Goal: Task Accomplishment & Management: Manage account settings

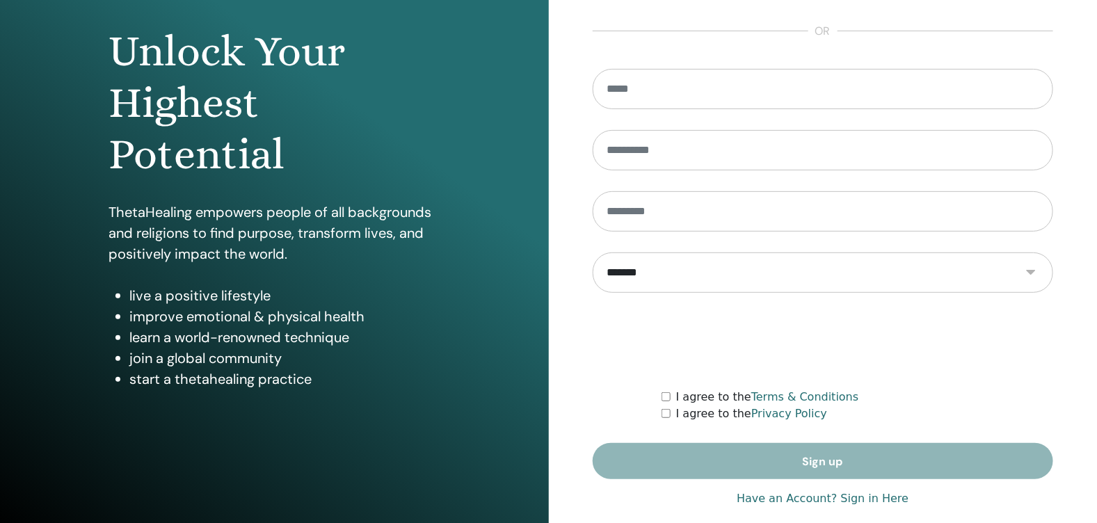
scroll to position [144, 0]
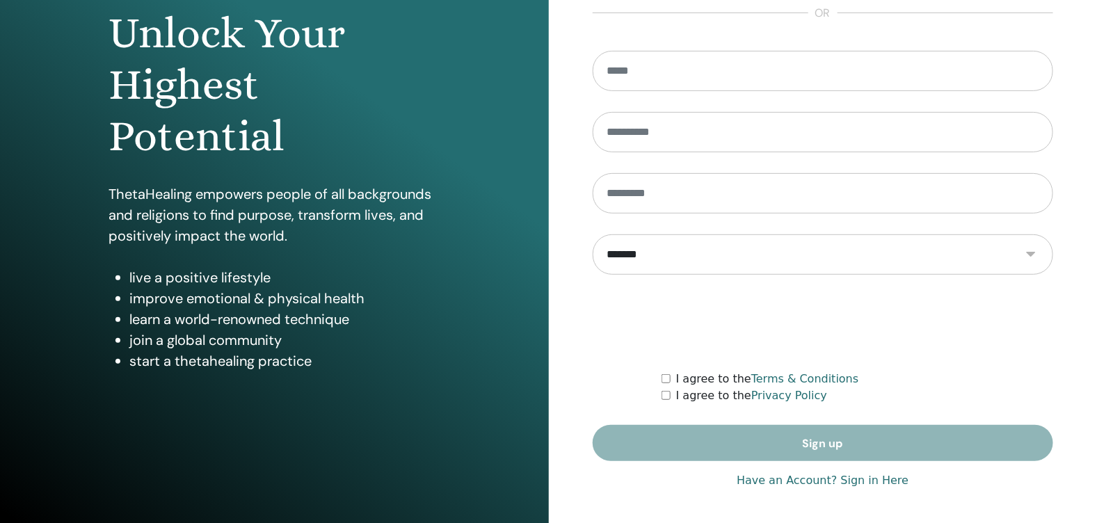
type input "**********"
click at [873, 483] on link "Have an Account? Sign in Here" at bounding box center [823, 480] width 172 height 17
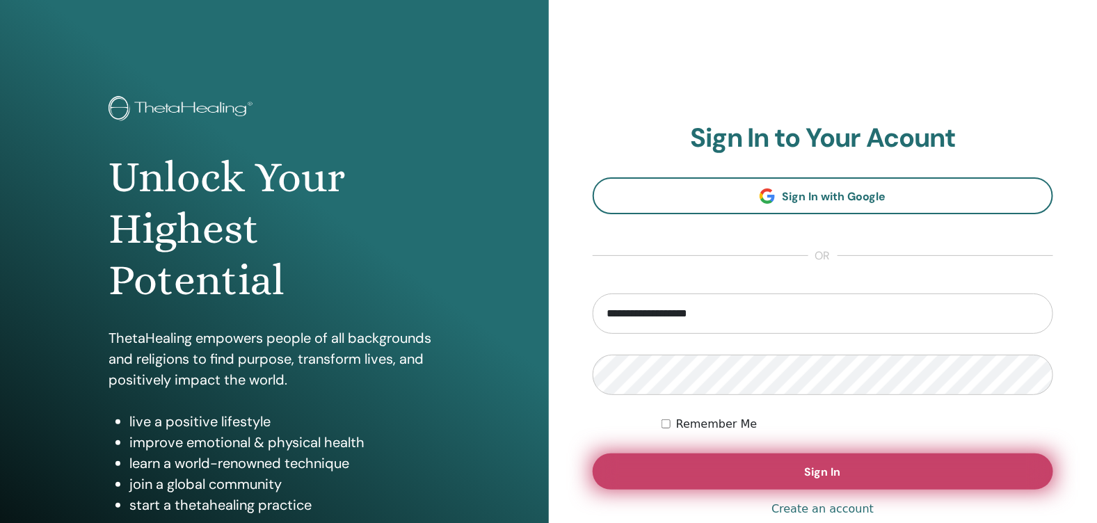
click at [840, 474] on span "Sign In" at bounding box center [823, 472] width 36 height 15
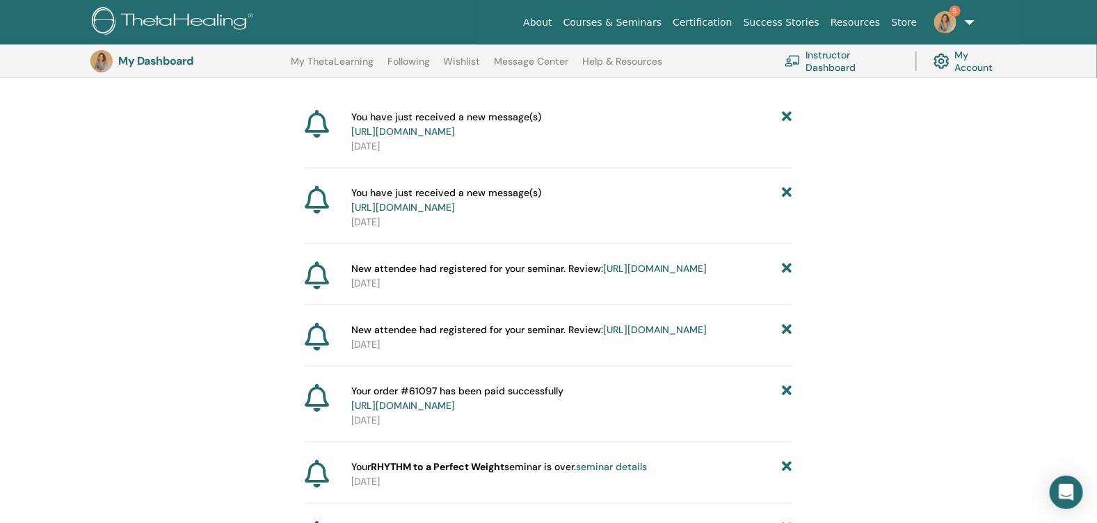
scroll to position [159, 0]
click at [787, 275] on icon at bounding box center [787, 267] width 10 height 15
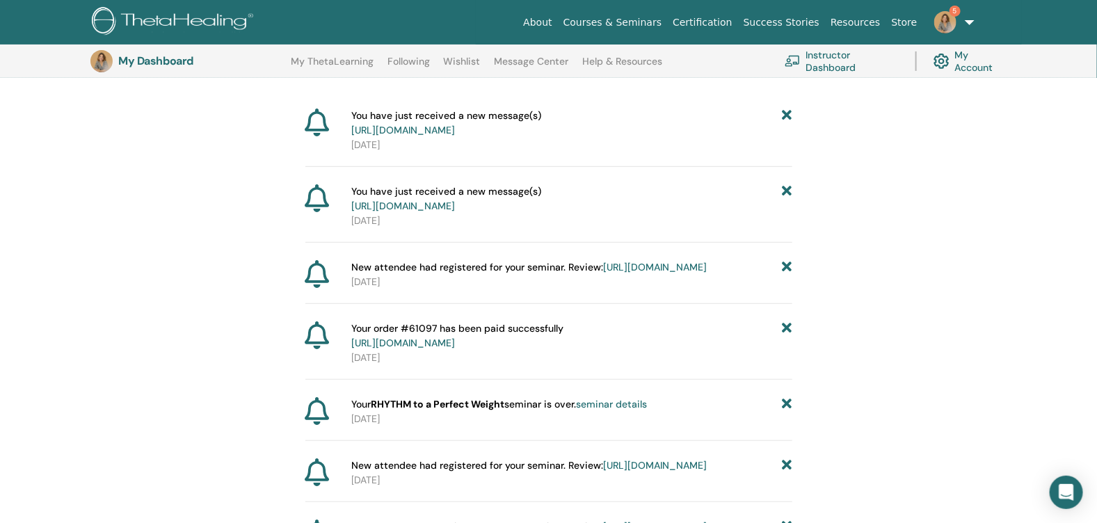
click at [787, 275] on icon at bounding box center [787, 267] width 10 height 15
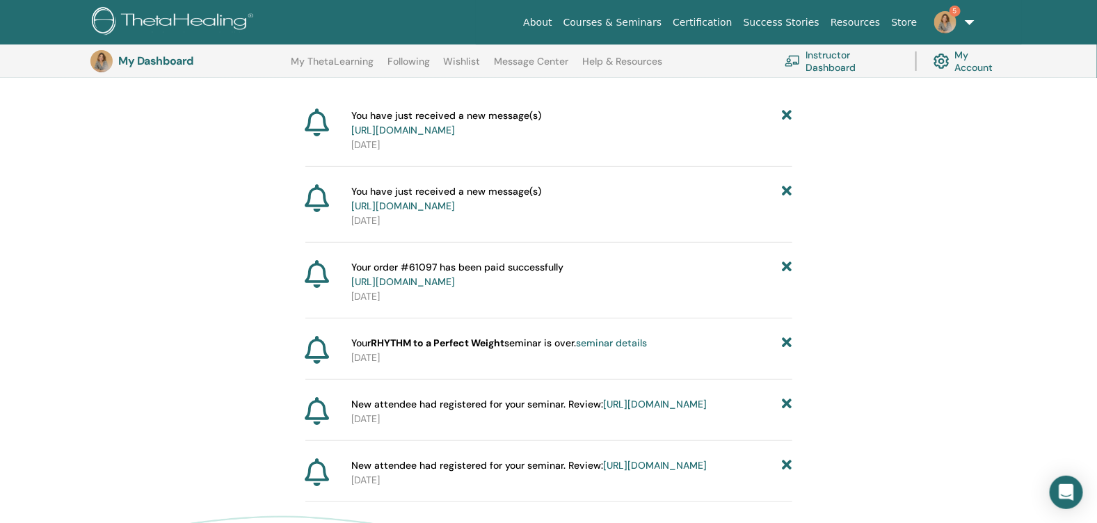
click at [789, 289] on icon at bounding box center [787, 274] width 10 height 29
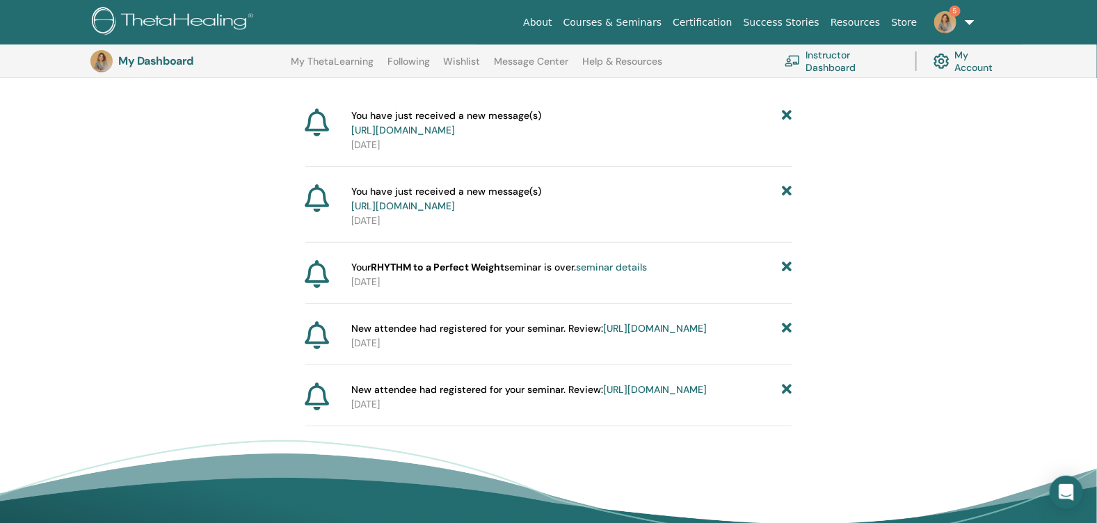
click at [788, 275] on icon at bounding box center [787, 267] width 10 height 15
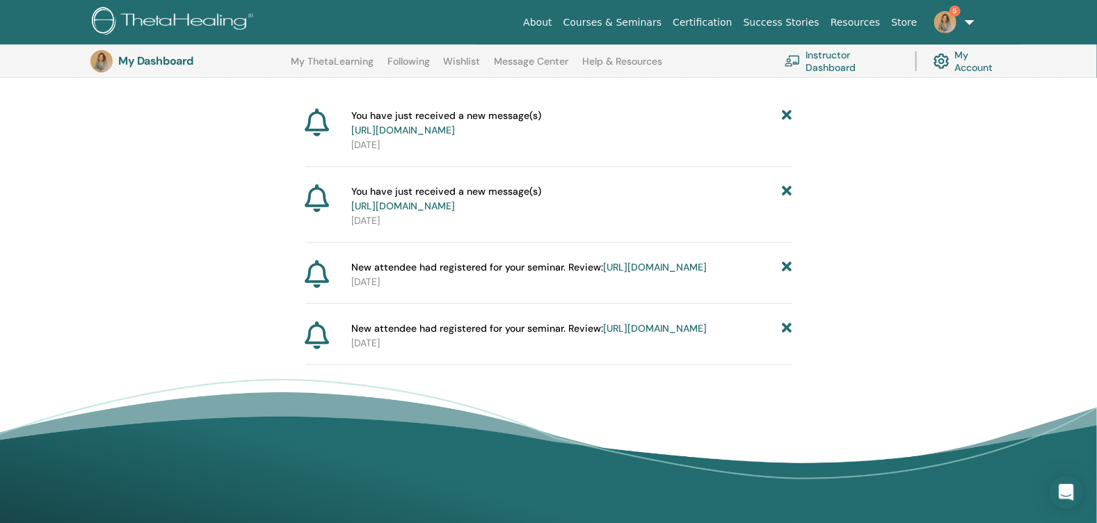
click at [787, 275] on icon at bounding box center [787, 267] width 10 height 15
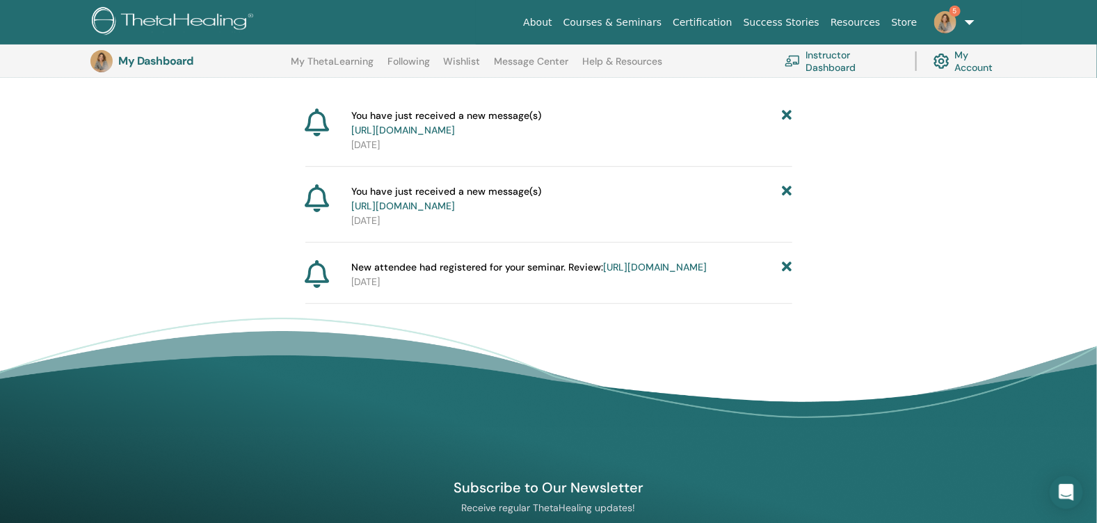
click at [827, 70] on link "Instructor Dashboard" at bounding box center [842, 61] width 114 height 31
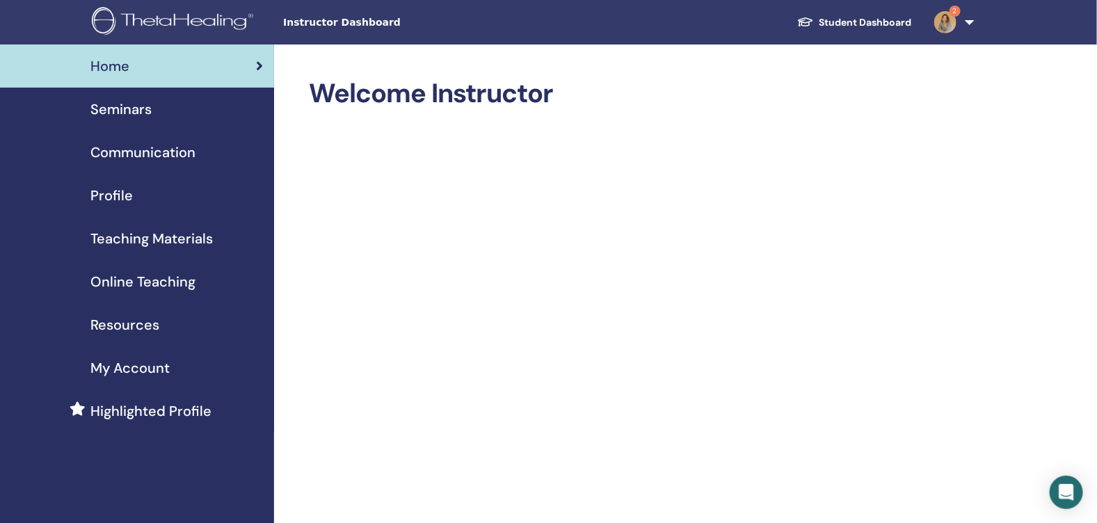
click at [115, 109] on span "Seminars" at bounding box center [120, 109] width 61 height 21
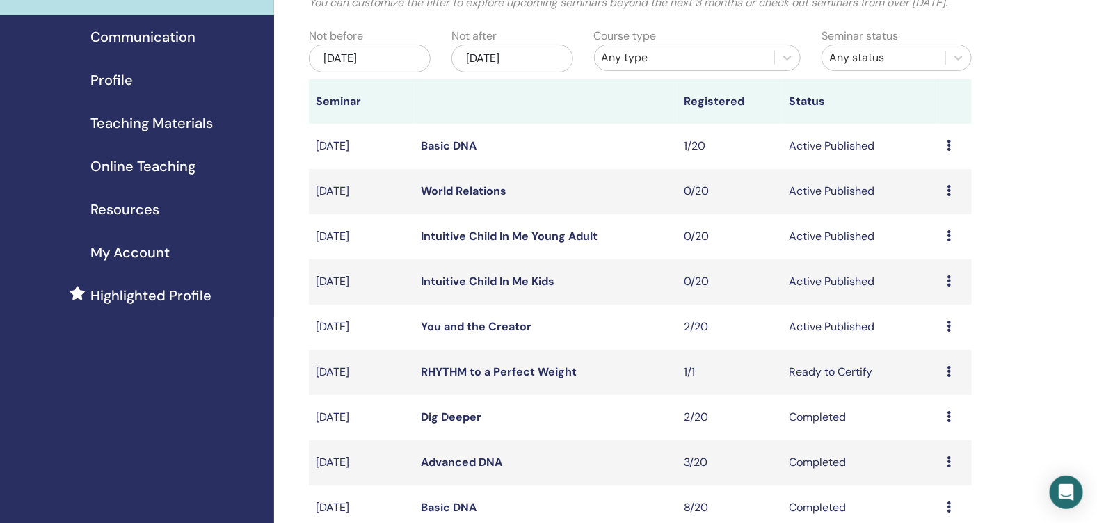
scroll to position [117, 0]
click at [485, 332] on link "You and the Creator" at bounding box center [476, 325] width 111 height 15
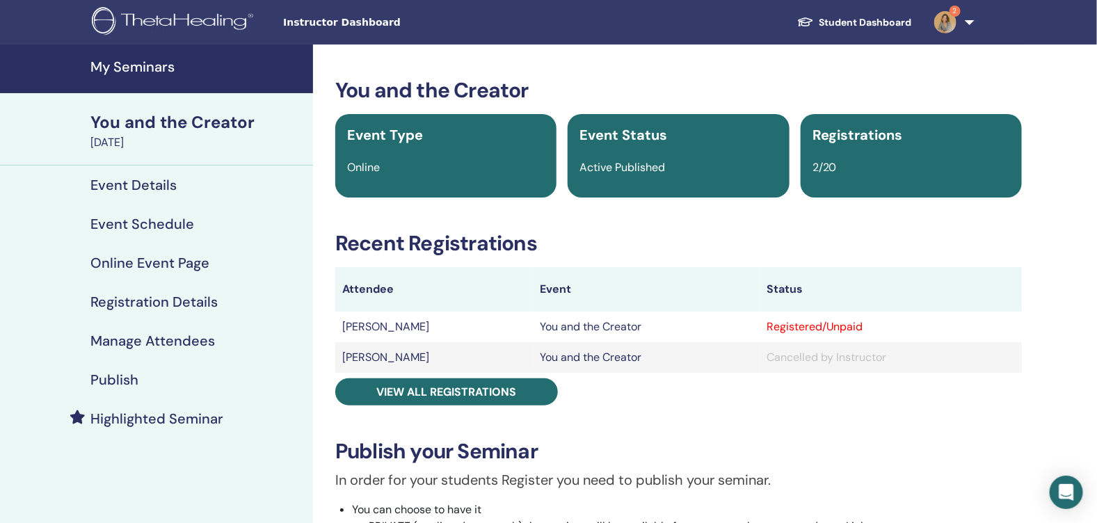
click at [136, 218] on h4 "Event Schedule" at bounding box center [142, 224] width 104 height 17
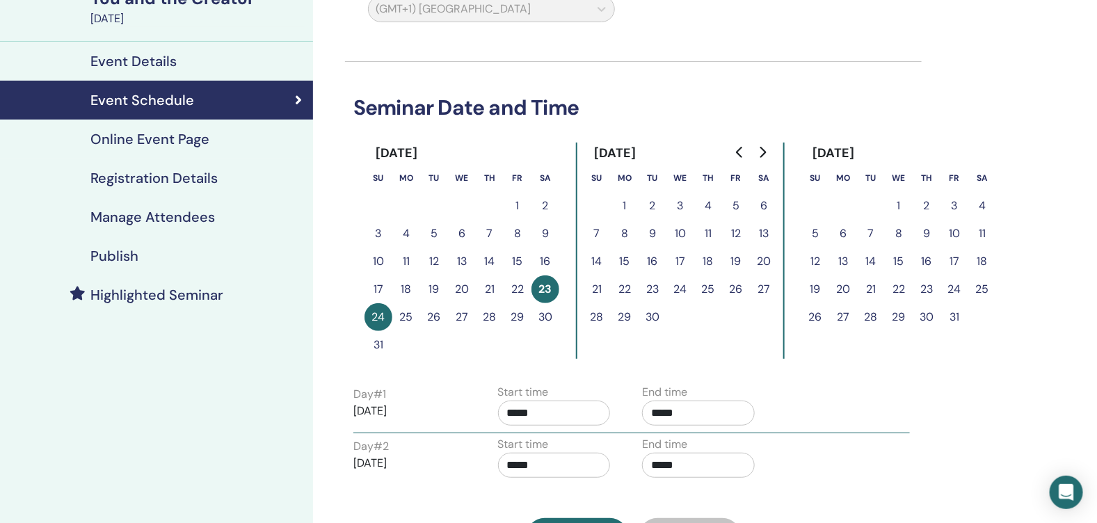
scroll to position [121, 0]
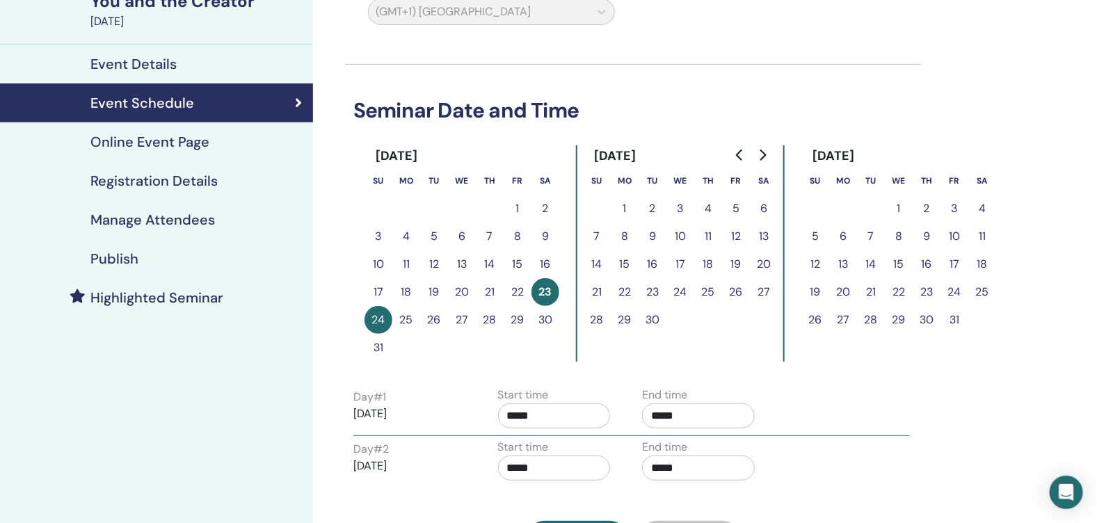
click at [195, 143] on h4 "Online Event Page" at bounding box center [149, 142] width 119 height 17
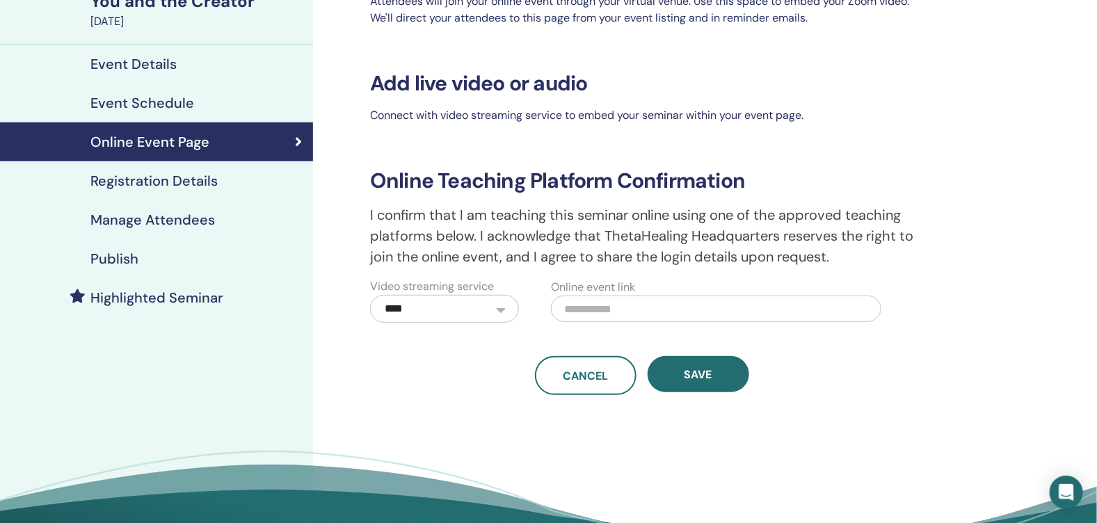
click at [167, 65] on h4 "Event Details" at bounding box center [133, 64] width 86 height 17
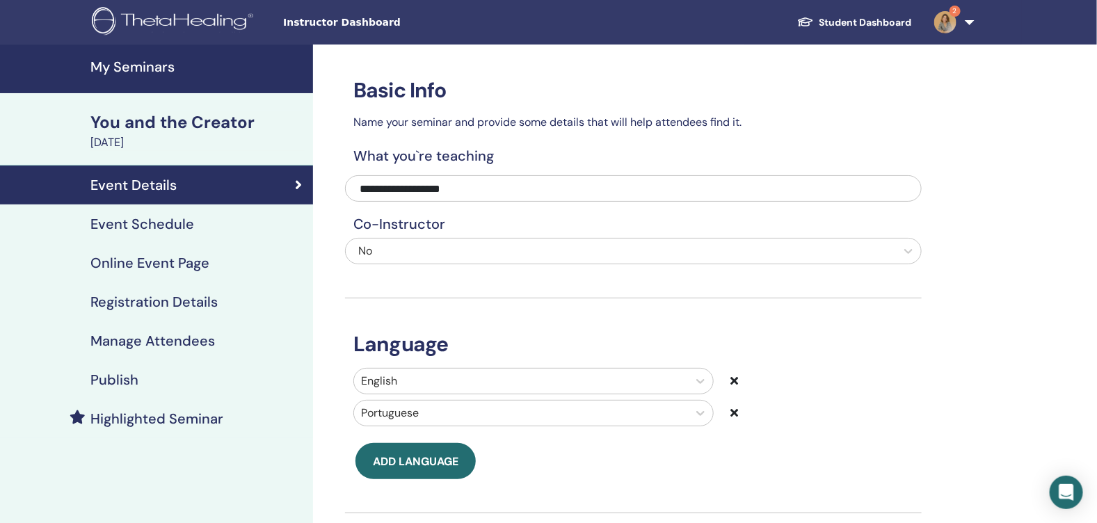
click at [126, 302] on h4 "Registration Details" at bounding box center [153, 302] width 127 height 17
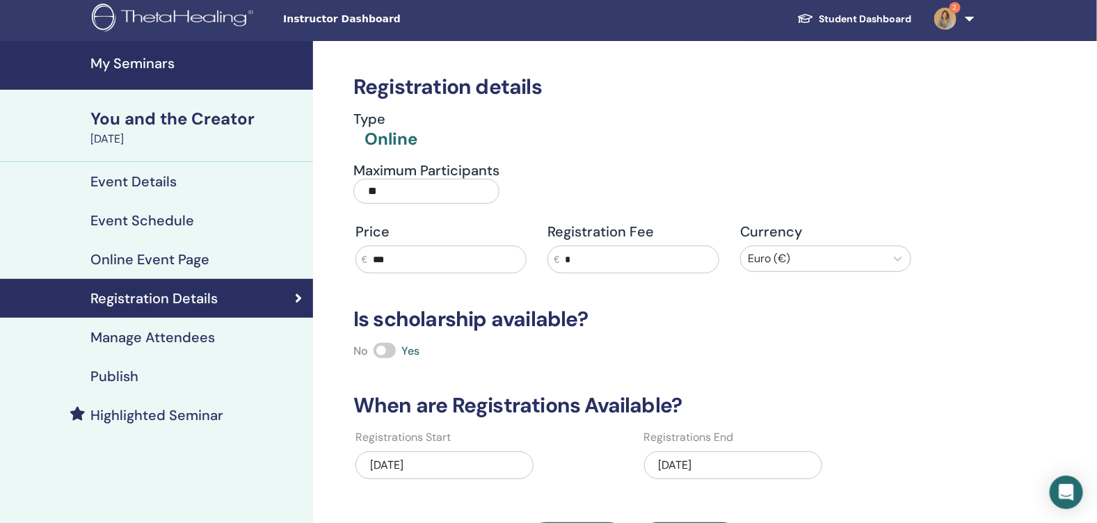
scroll to position [65, 0]
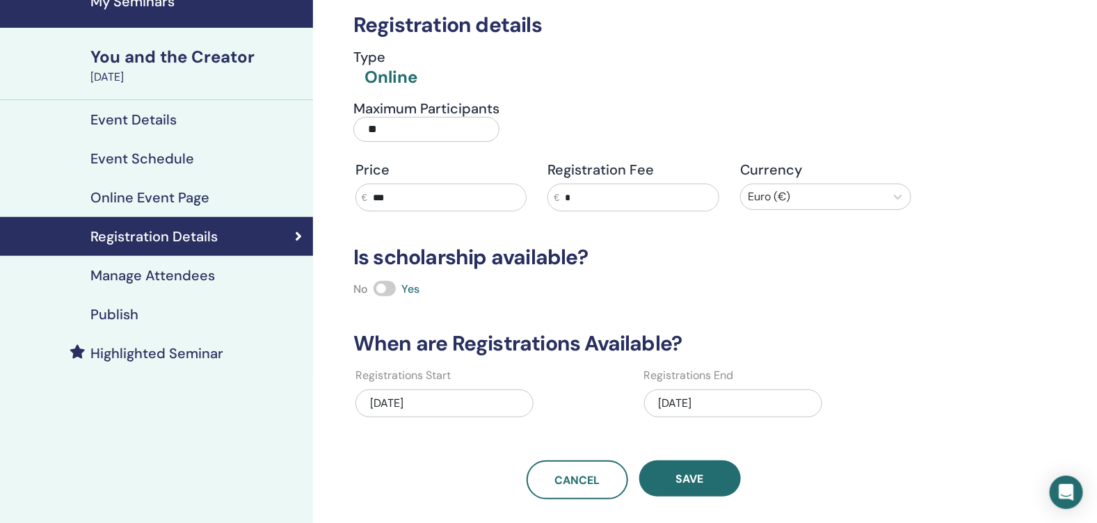
click at [697, 403] on div "08/23/2025" at bounding box center [733, 404] width 178 height 28
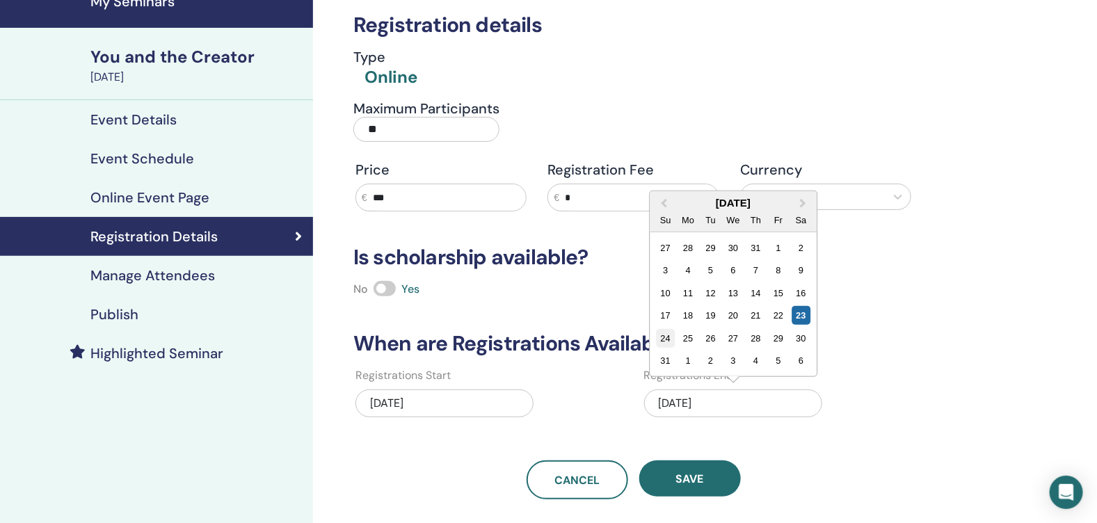
click at [666, 335] on div "24" at bounding box center [665, 337] width 19 height 19
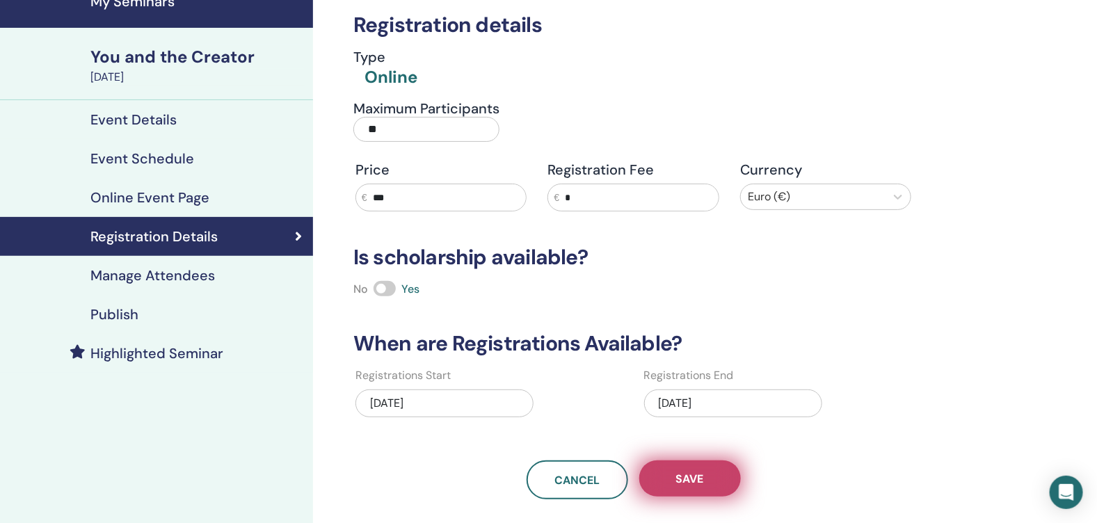
click at [684, 472] on span "Save" at bounding box center [690, 479] width 28 height 15
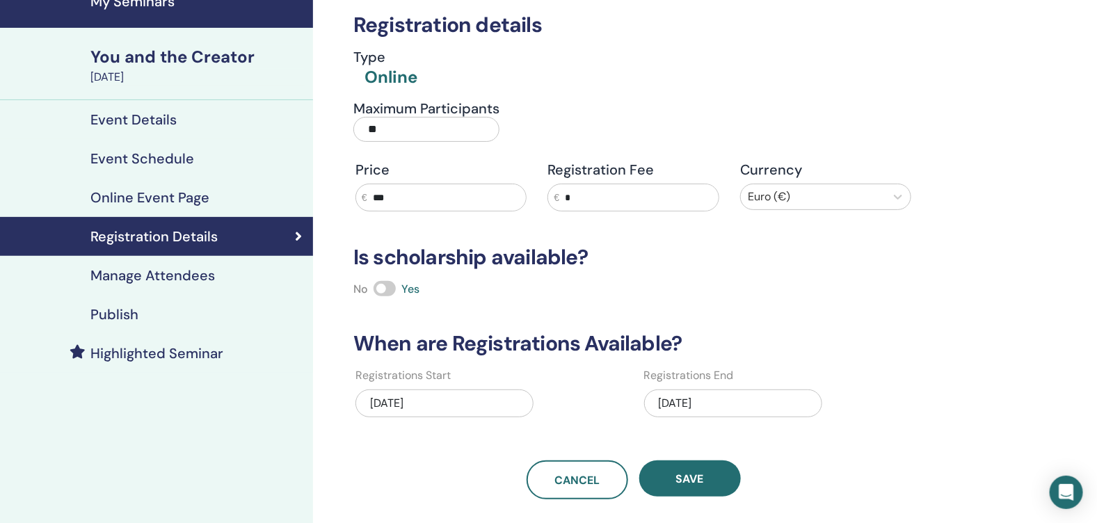
click at [684, 472] on span "Save" at bounding box center [690, 479] width 28 height 15
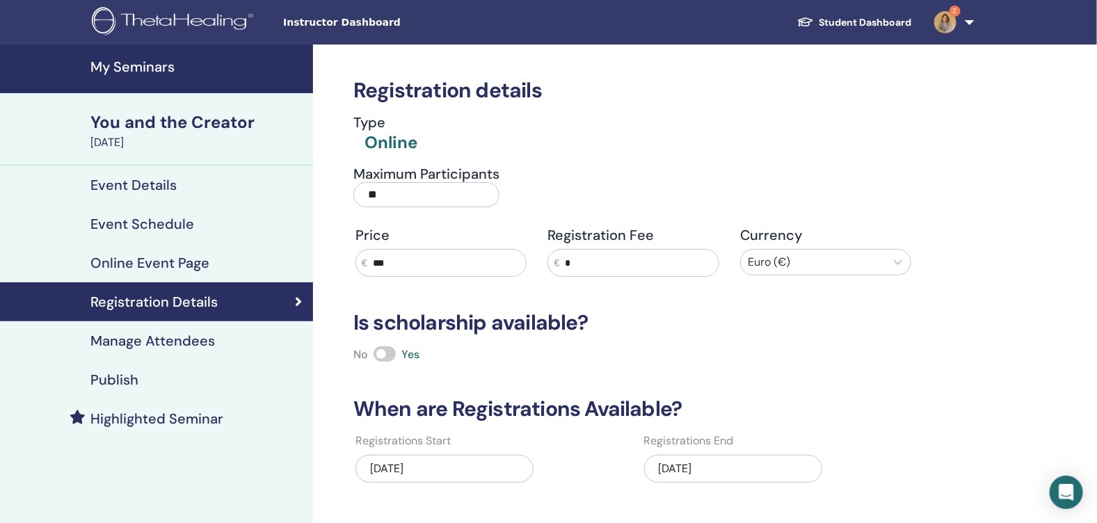
click at [138, 65] on h4 "My Seminars" at bounding box center [197, 66] width 214 height 17
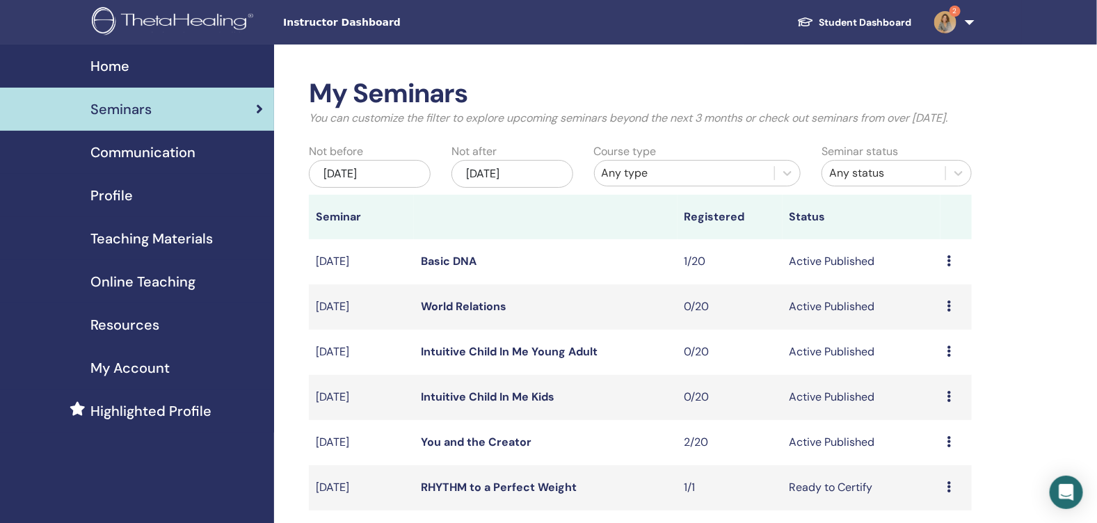
click at [449, 449] on link "You and the Creator" at bounding box center [476, 442] width 111 height 15
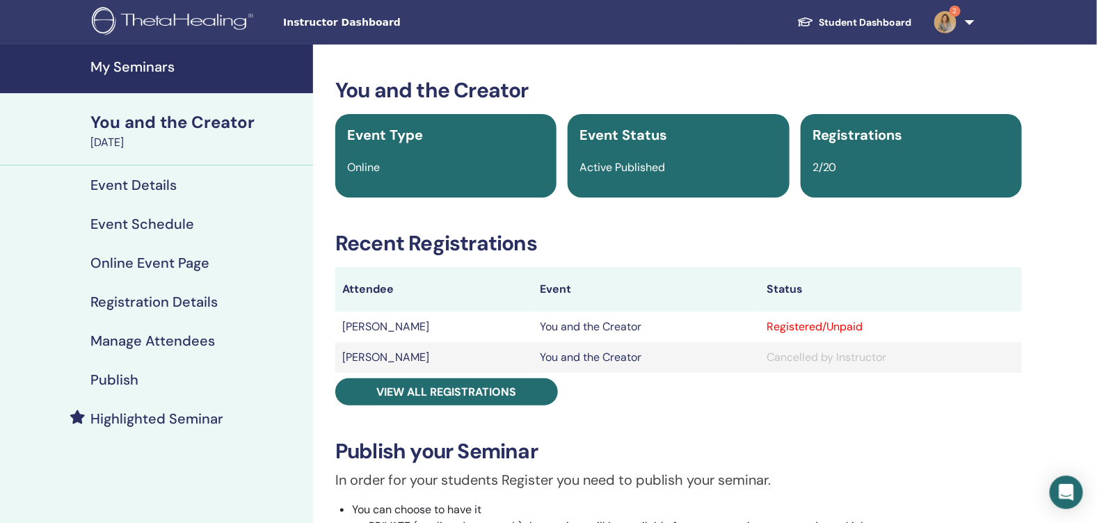
click at [134, 72] on h4 "My Seminars" at bounding box center [197, 66] width 214 height 17
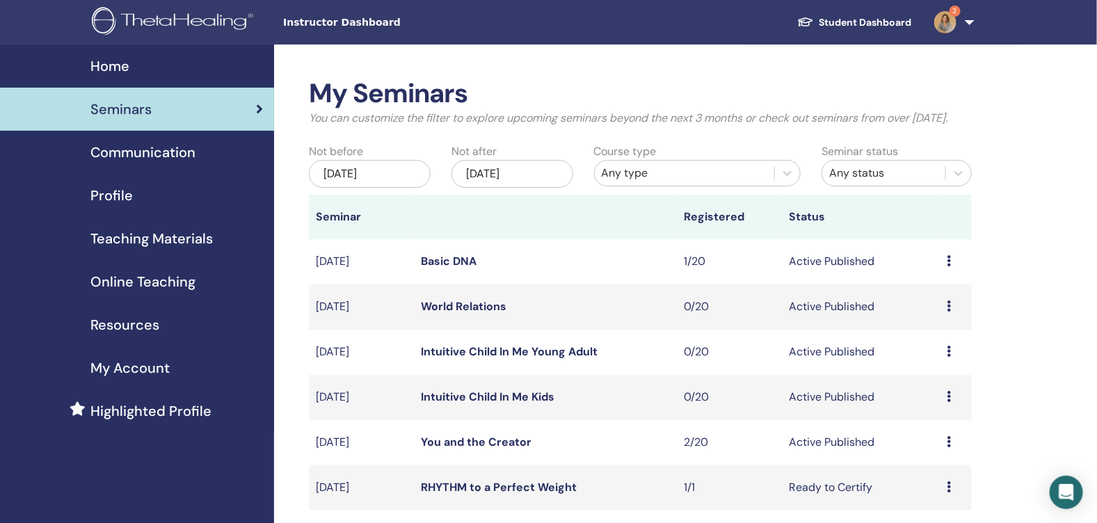
click at [965, 22] on link "2" at bounding box center [951, 22] width 57 height 45
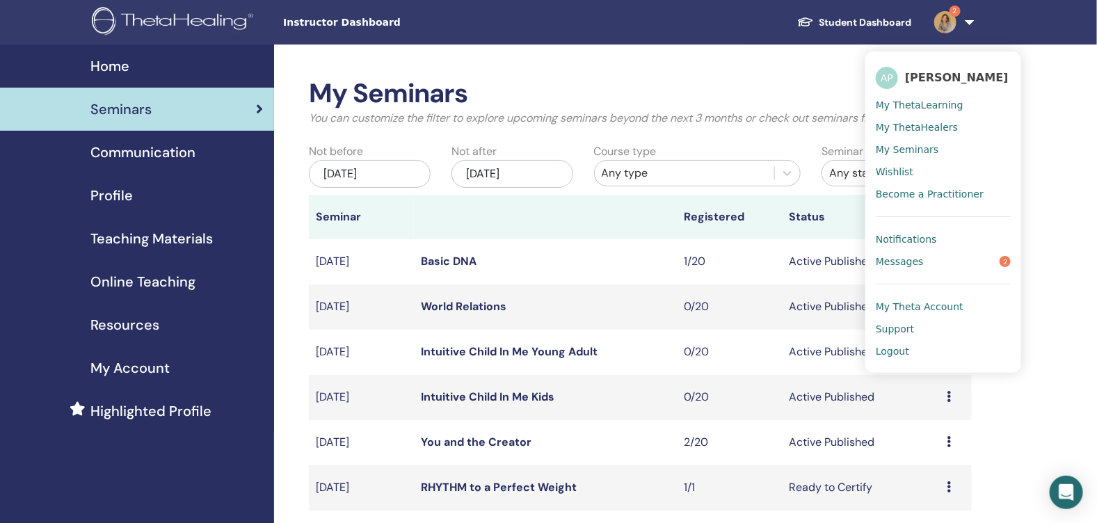
click at [897, 260] on span "Messages" at bounding box center [900, 261] width 48 height 13
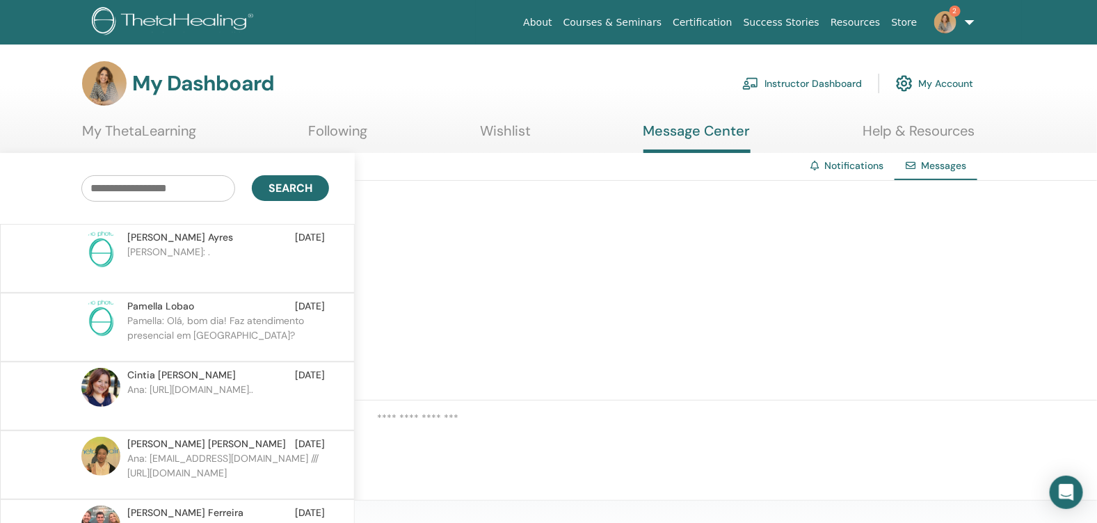
click at [200, 254] on p "[PERSON_NAME]: ." at bounding box center [228, 266] width 202 height 42
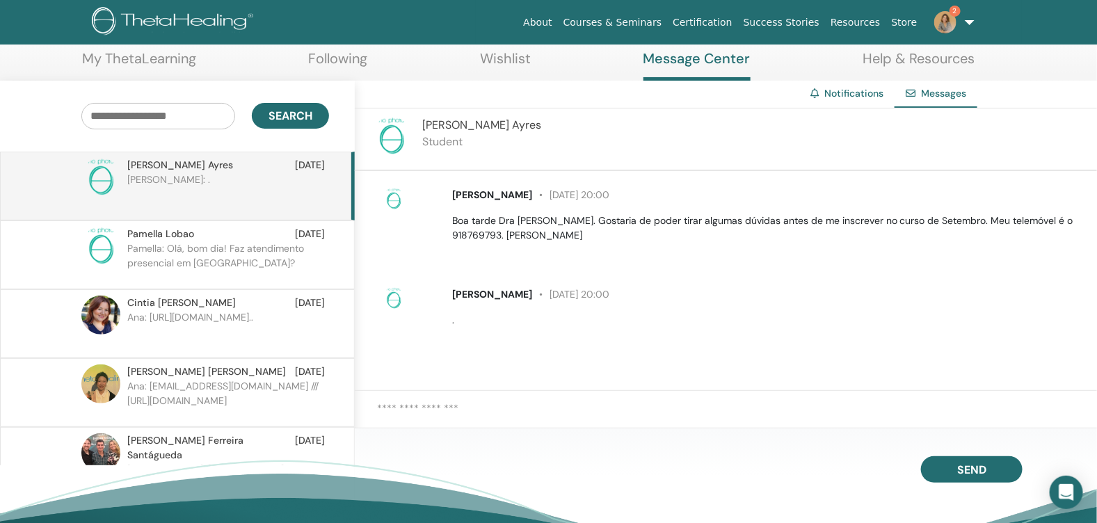
scroll to position [31, 0]
